Goal: Book appointment/travel/reservation

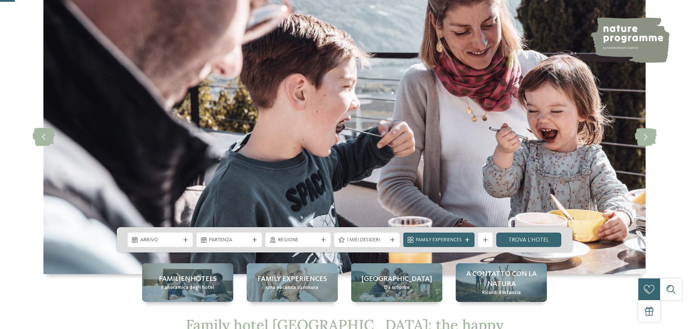
scroll to position [108, 0]
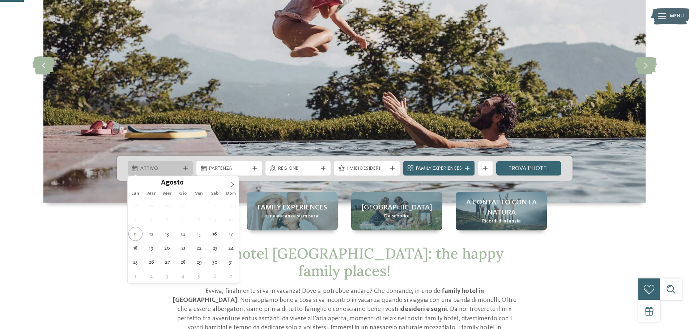
click at [170, 171] on span "Arrivo" at bounding box center [160, 168] width 40 height 7
type div "[DATE]"
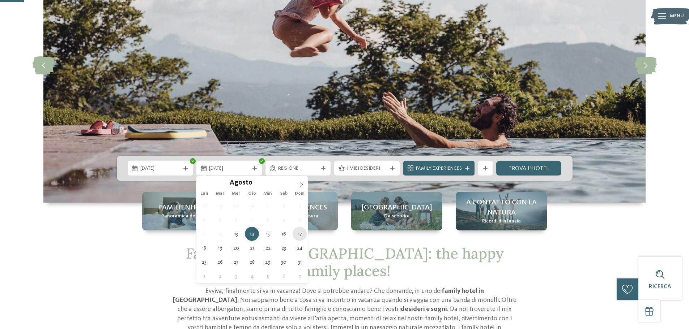
type div "[DATE]"
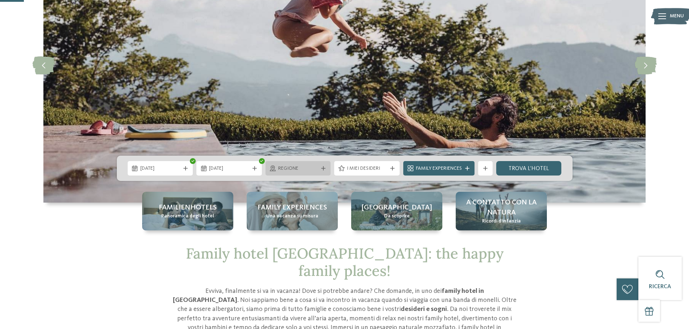
click at [292, 171] on span "Regione" at bounding box center [298, 168] width 40 height 7
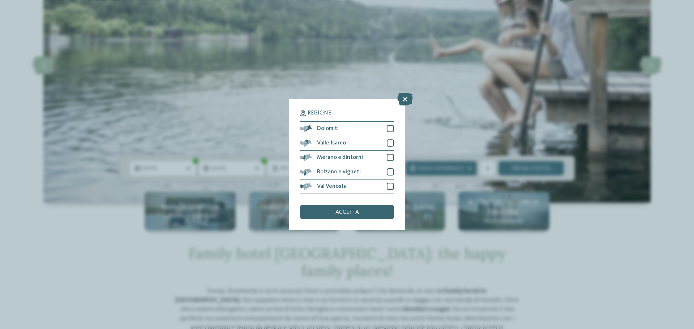
click at [406, 100] on icon at bounding box center [405, 99] width 16 height 13
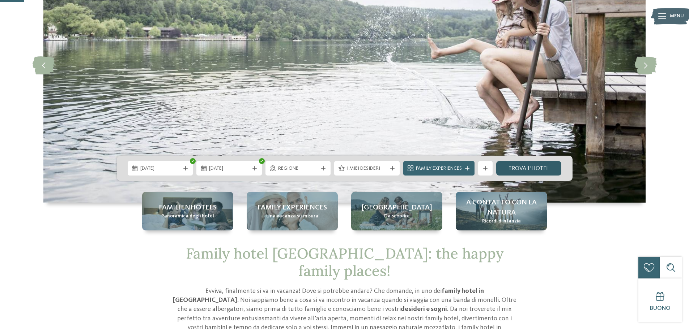
click at [523, 168] on link "trova l’hotel" at bounding box center [528, 168] width 65 height 14
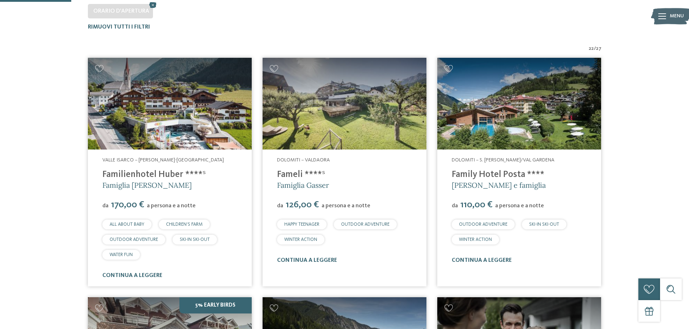
scroll to position [237, 0]
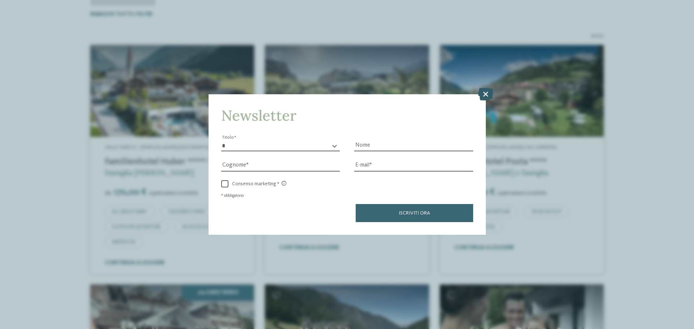
click at [488, 94] on icon at bounding box center [486, 94] width 16 height 13
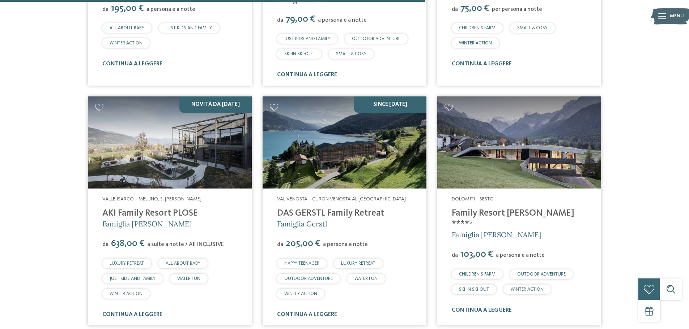
scroll to position [1394, 0]
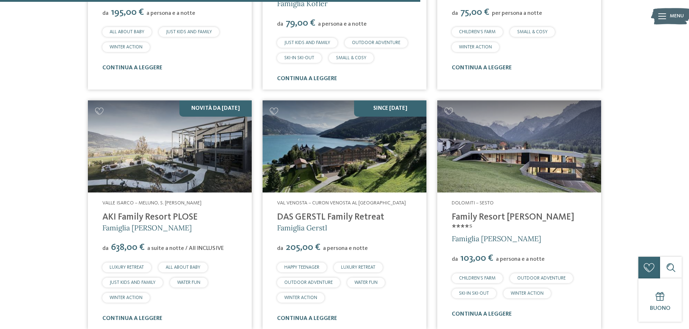
drag, startPoint x: 385, startPoint y: 207, endPoint x: 275, endPoint y: 209, distance: 109.5
click at [275, 209] on div "Val Venosta – Curon Venosta al lago di Resia DAS GERSTL Family Retreat Famiglia…" at bounding box center [344, 261] width 164 height 137
copy link "DAS GERSTL Family Retreat"
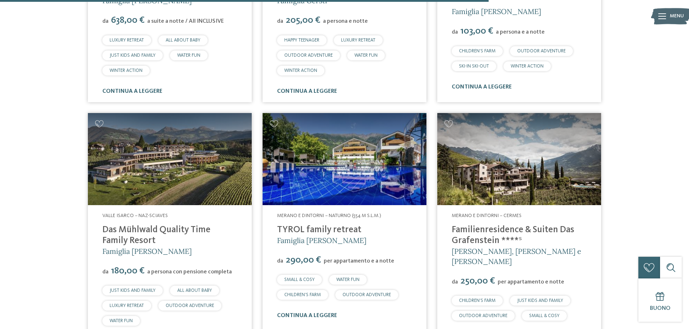
scroll to position [1647, 0]
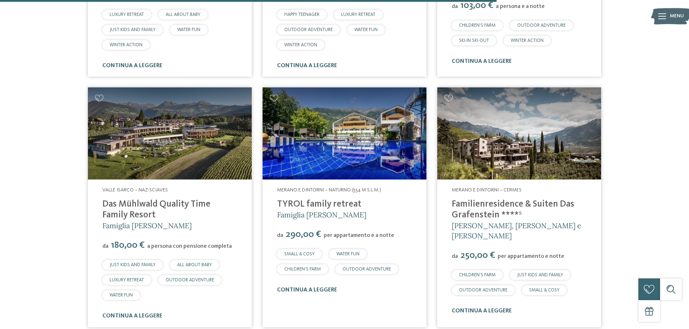
drag, startPoint x: 363, startPoint y: 193, endPoint x: 274, endPoint y: 194, distance: 89.3
click at [274, 194] on div "Merano e dintorni – Naturno (554 m s.l.m.) TYROL family retreat Famiglia Brunne…" at bounding box center [344, 241] width 164 height 122
copy link "TYROL family retreat"
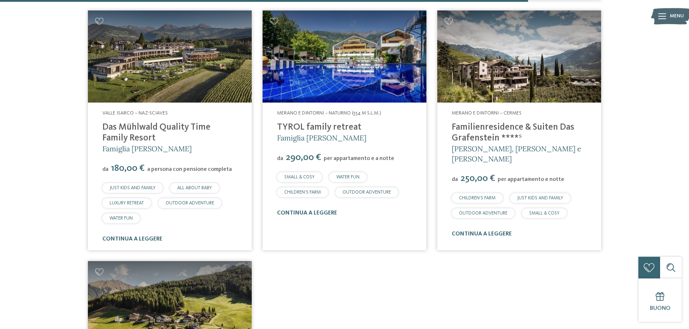
scroll to position [1719, 0]
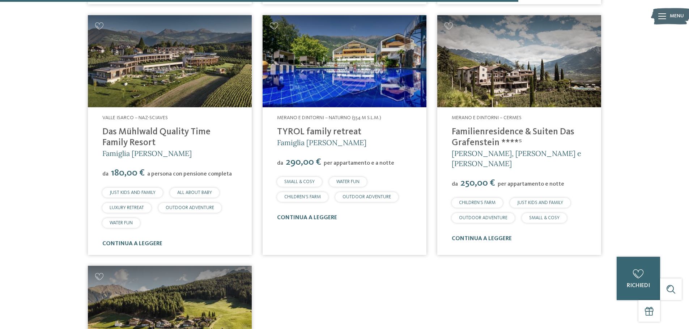
drag, startPoint x: 575, startPoint y: 122, endPoint x: 451, endPoint y: 126, distance: 124.1
click at [451, 126] on div "Merano e dintorni – Cermes Familienresidence & Suiten Das Grafenstein ****ˢ Ale…" at bounding box center [519, 178] width 164 height 143
copy link "Familienresidence & Suiten Das"
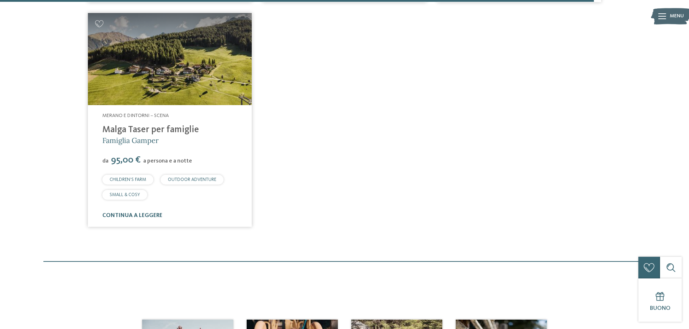
scroll to position [1936, 0]
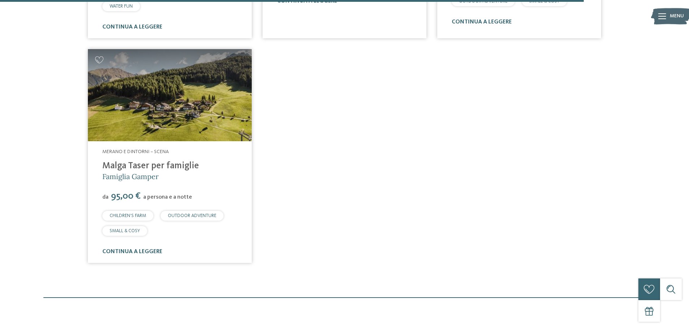
drag, startPoint x: 200, startPoint y: 155, endPoint x: 127, endPoint y: 156, distance: 73.0
click at [104, 161] on h4 "Malga Taser per famiglie" at bounding box center [169, 166] width 135 height 11
copy link "Malga Taser per famiglie"
